Goal: Book appointment/travel/reservation

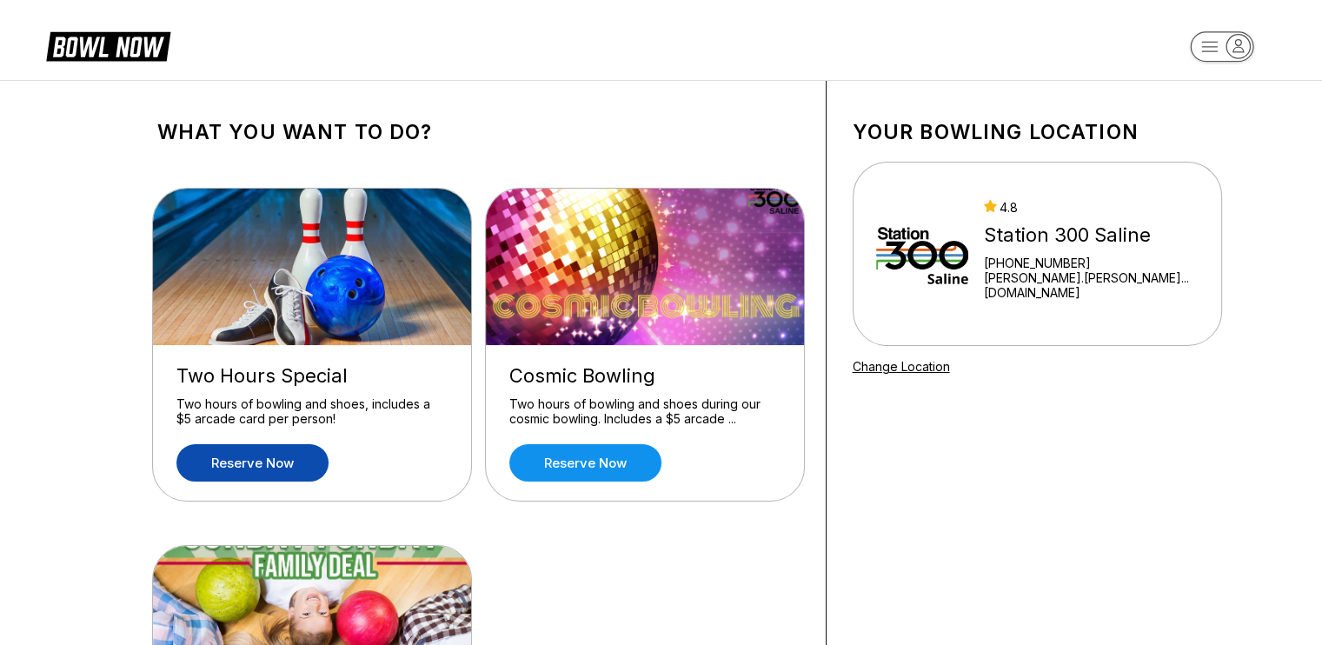
click at [264, 446] on link "Reserve now" at bounding box center [252, 462] width 152 height 37
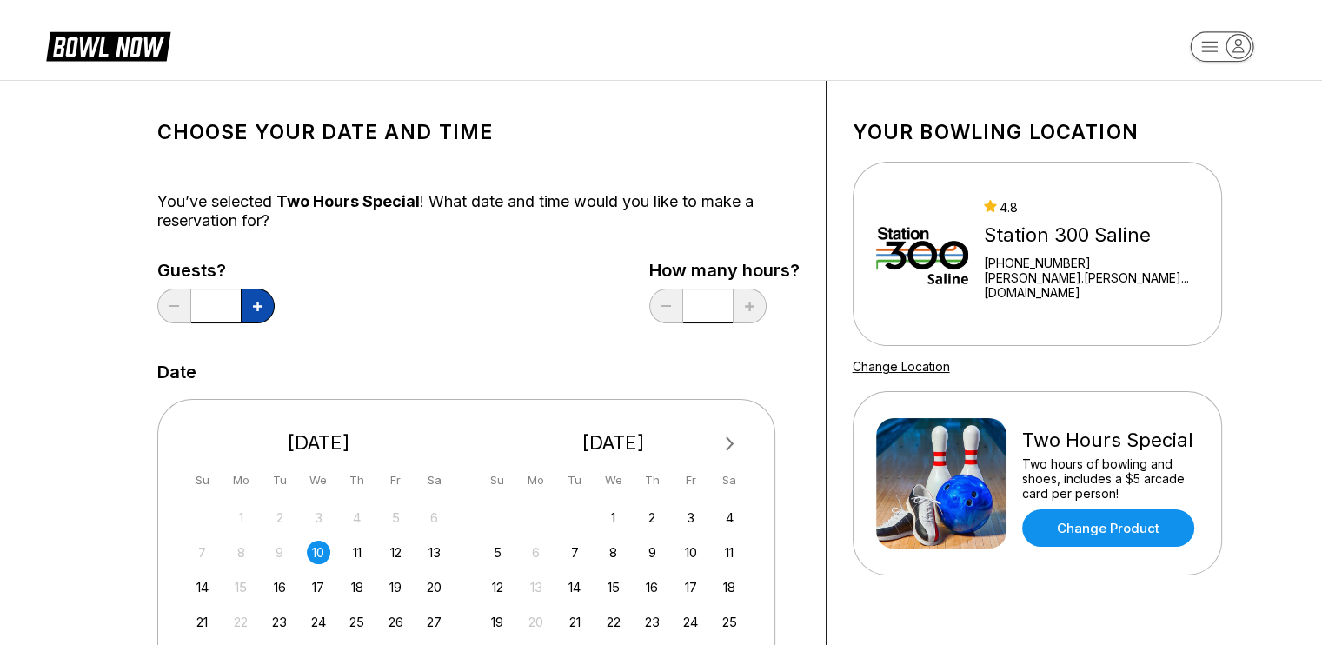
click at [254, 297] on button at bounding box center [258, 306] width 34 height 35
type input "*"
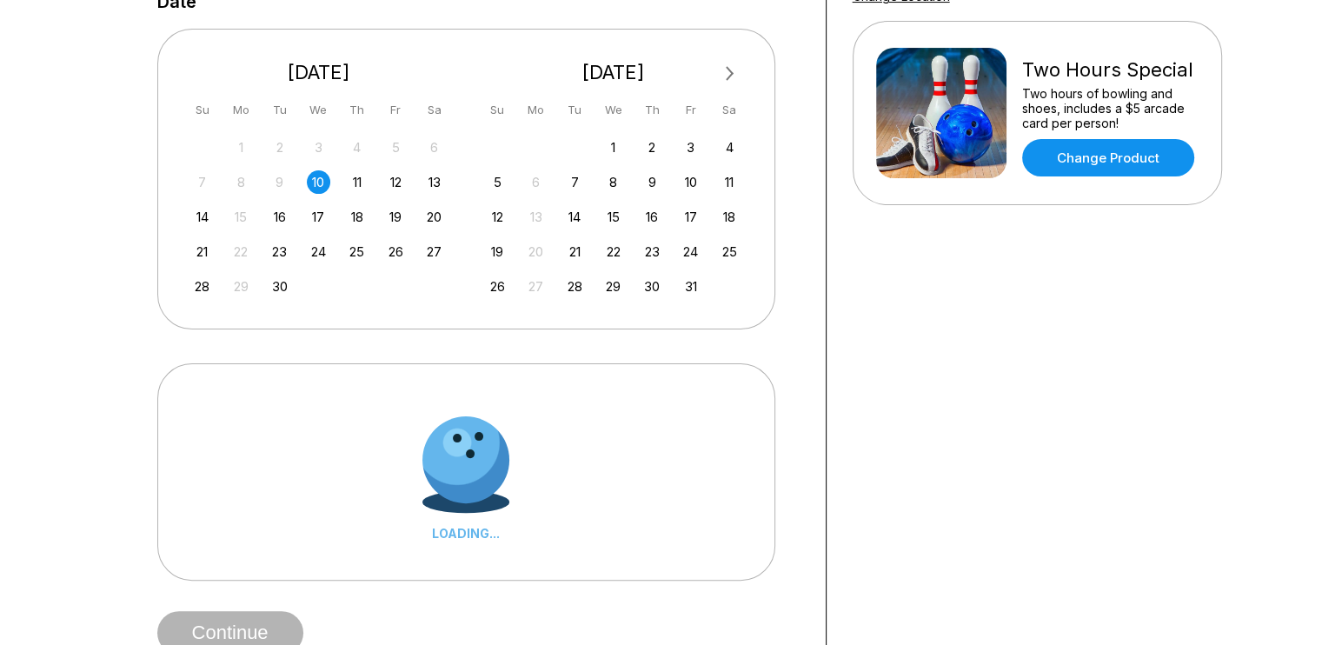
scroll to position [372, 0]
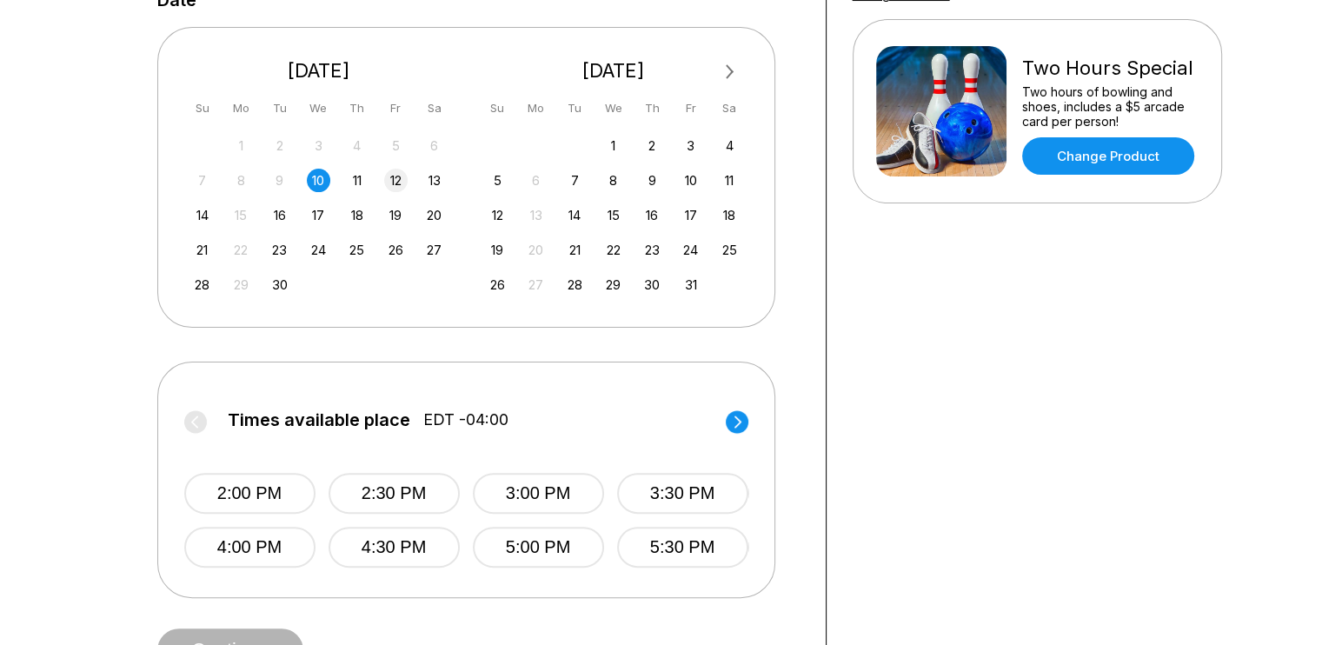
click at [390, 184] on div "12" at bounding box center [395, 180] width 23 height 23
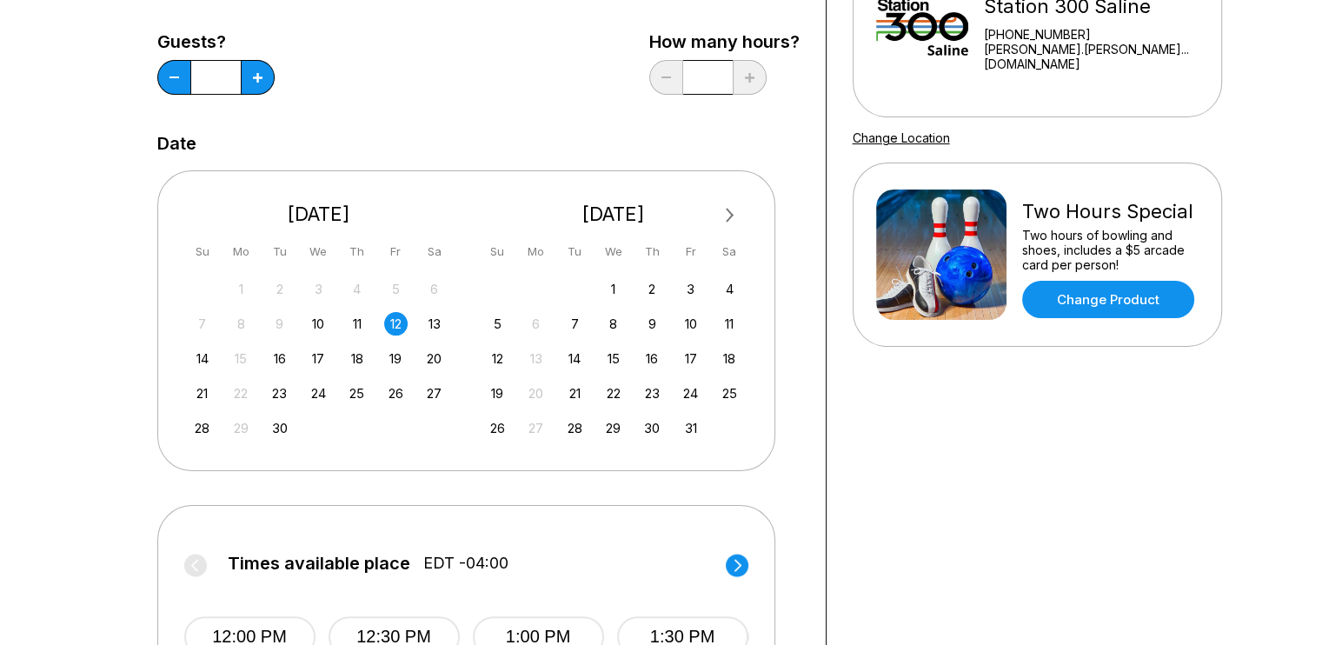
scroll to position [183, 0]
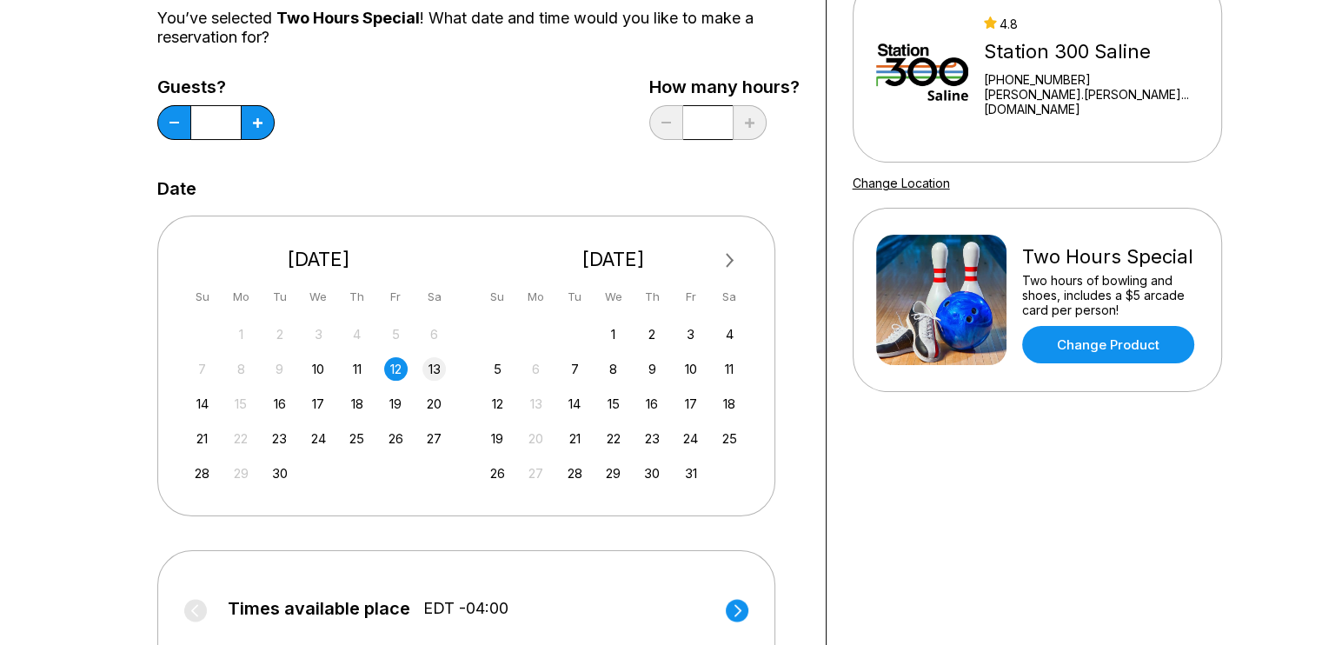
click at [433, 375] on div "13" at bounding box center [433, 368] width 23 height 23
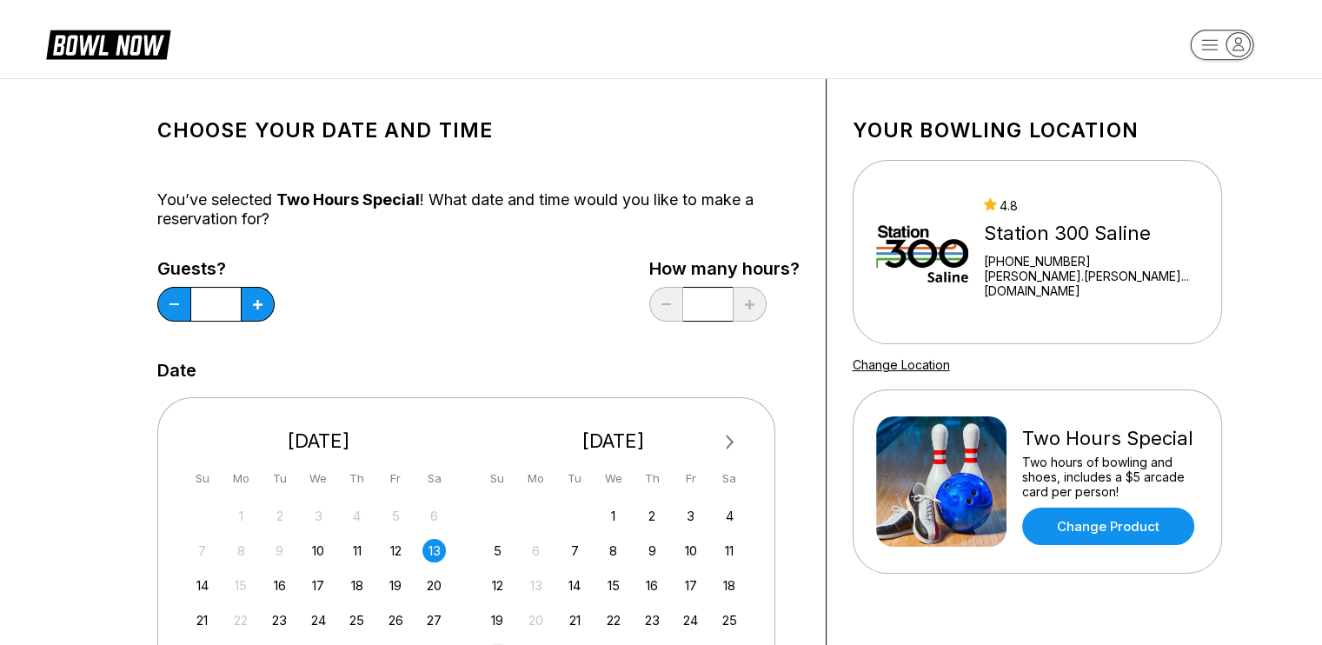
scroll to position [0, 0]
